Goal: Obtain resource: Download file/media

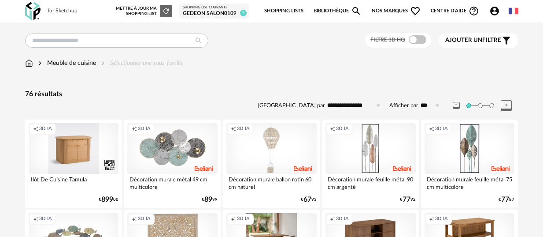
scroll to position [773, 0]
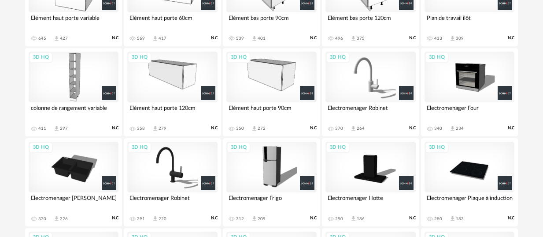
scroll to position [879, 0]
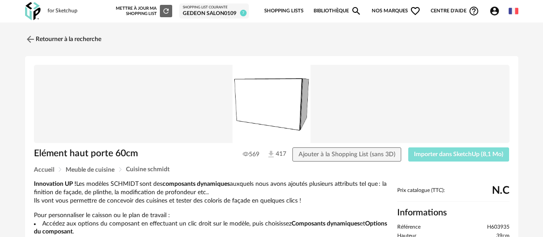
click at [431, 149] on button "Importer dans SketchUp (8,1 Mo)" at bounding box center [459, 154] width 101 height 14
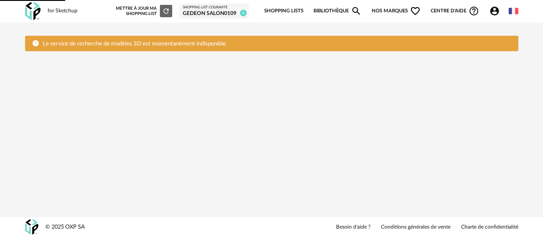
click at [30, 36] on div "Le service de recherche de modèles 3D est momentanément indisponible" at bounding box center [272, 43] width 494 height 15
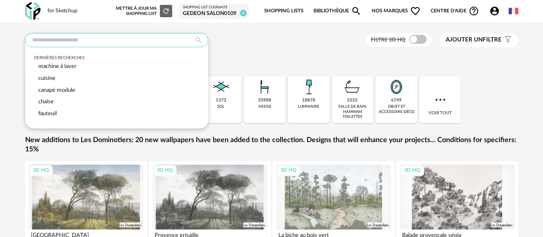
click at [95, 36] on input "text" at bounding box center [116, 40] width 183 height 14
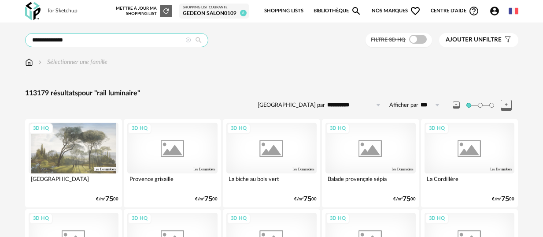
type input "**********"
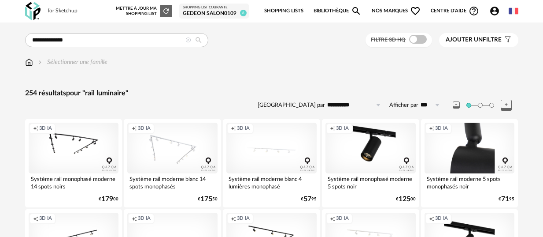
click at [450, 153] on div "Creation icon 3D IA" at bounding box center [470, 148] width 90 height 51
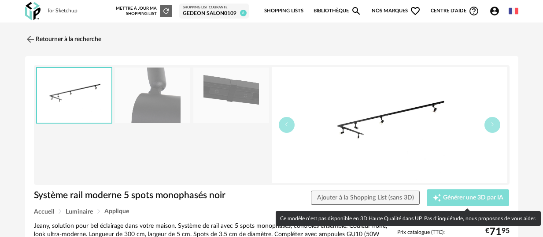
click at [455, 192] on button "Creation icon Générer une 3D par IA" at bounding box center [468, 197] width 83 height 17
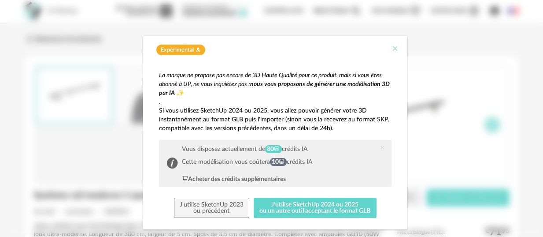
click at [394, 49] on icon "Close" at bounding box center [395, 48] width 7 height 7
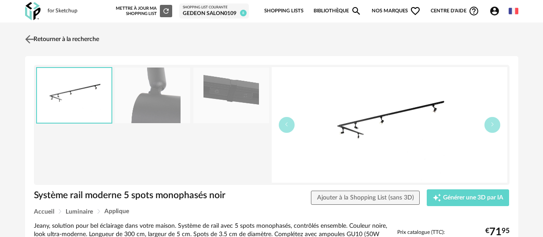
click at [32, 40] on img at bounding box center [29, 39] width 13 height 13
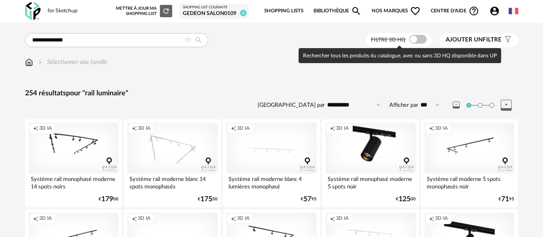
click at [411, 39] on span at bounding box center [418, 39] width 18 height 9
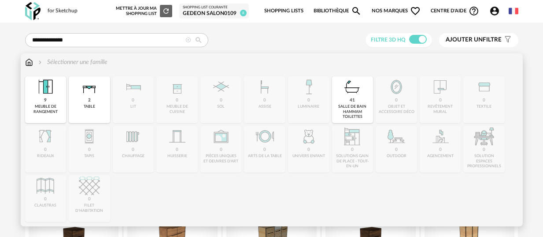
drag, startPoint x: 316, startPoint y: 107, endPoint x: 307, endPoint y: 104, distance: 9.5
click at [315, 107] on div "Close icon 9 meuble de rangement 2 table 0 lit 0 meuble de cuisine 0 sol 0 assi…" at bounding box center [272, 148] width 494 height 145
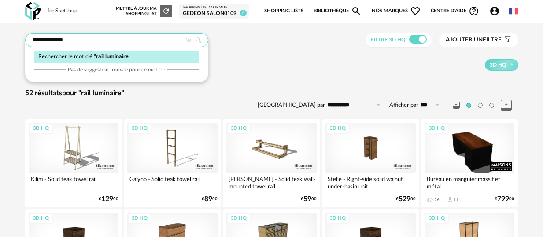
drag, startPoint x: 73, startPoint y: 41, endPoint x: 21, endPoint y: 38, distance: 52.6
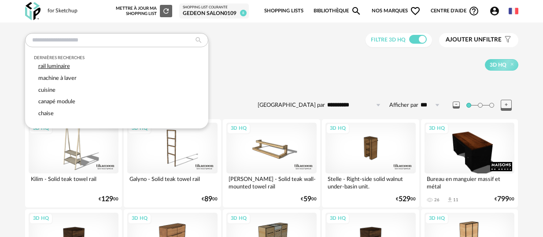
click at [58, 70] on div "rail luminaire" at bounding box center [117, 66] width 166 height 12
type input "**********"
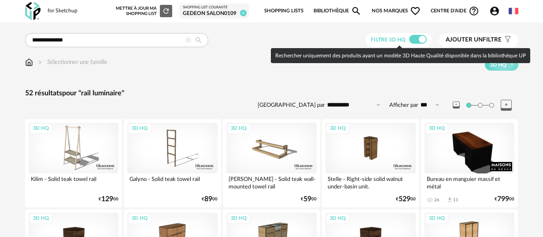
drag, startPoint x: 421, startPoint y: 39, endPoint x: 380, endPoint y: 56, distance: 45.3
click at [421, 39] on span at bounding box center [418, 39] width 18 height 9
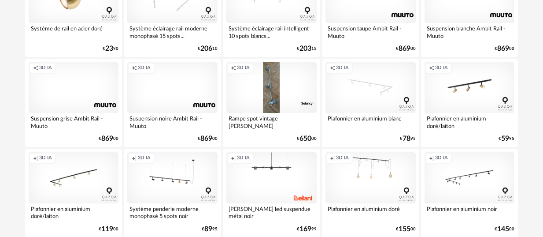
scroll to position [515, 0]
